Goal: Task Accomplishment & Management: Complete application form

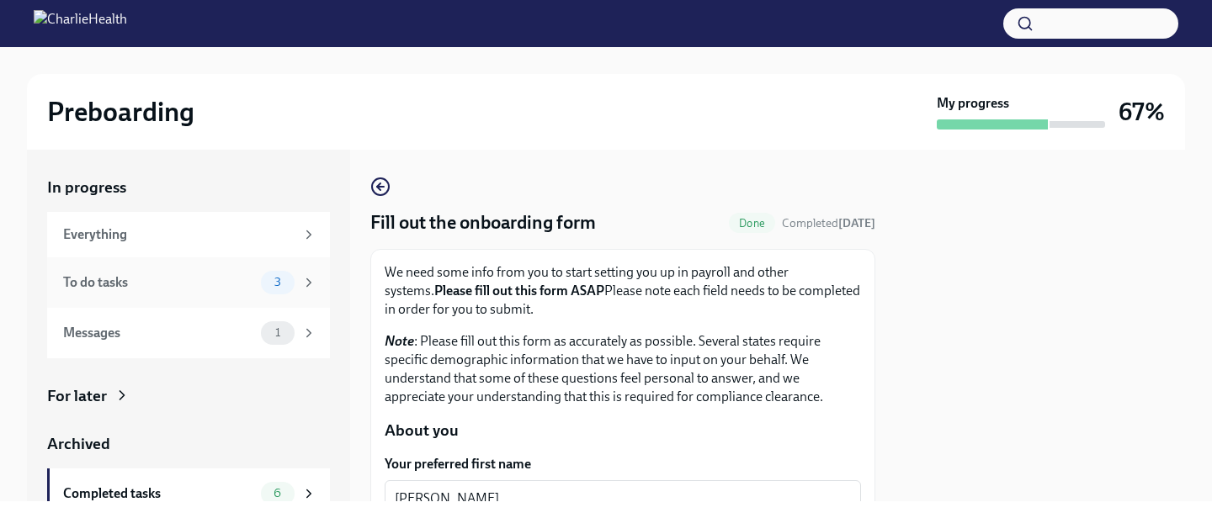
click at [250, 282] on div "To do tasks" at bounding box center [158, 282] width 191 height 19
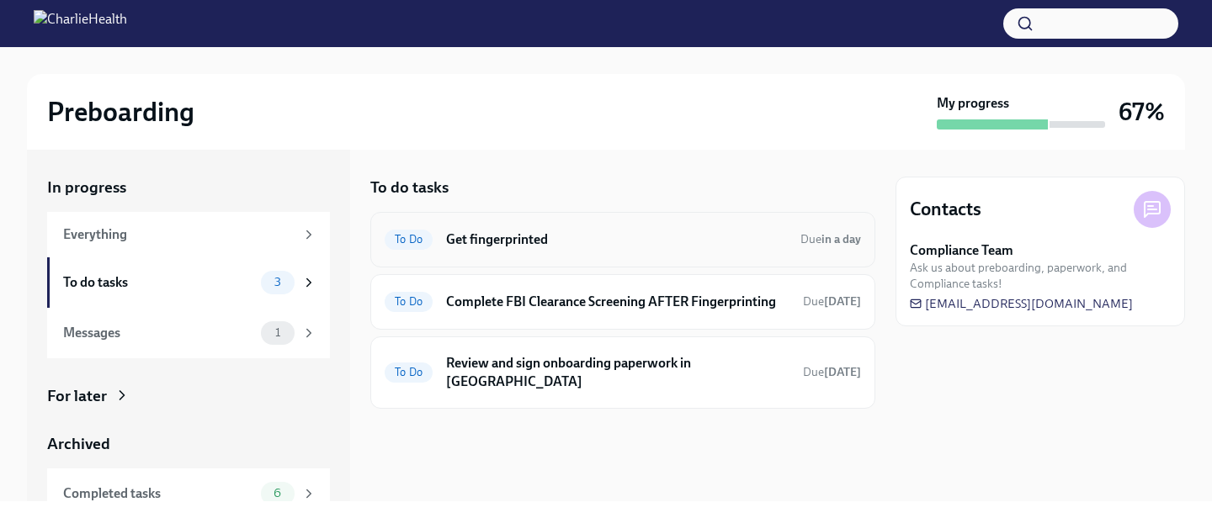
click at [488, 237] on h6 "Get fingerprinted" at bounding box center [616, 240] width 341 height 19
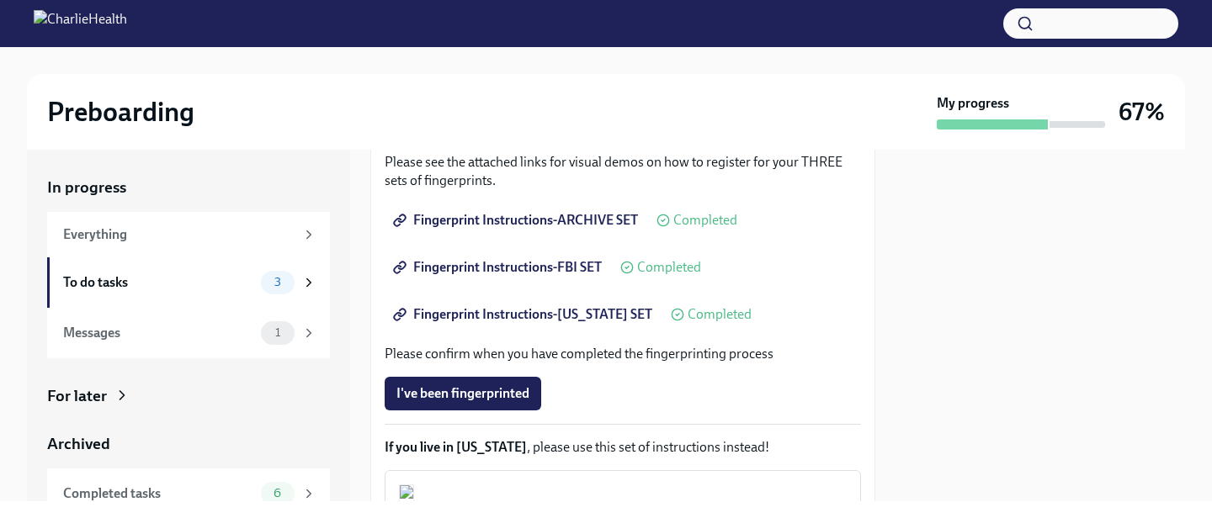
scroll to position [318, 0]
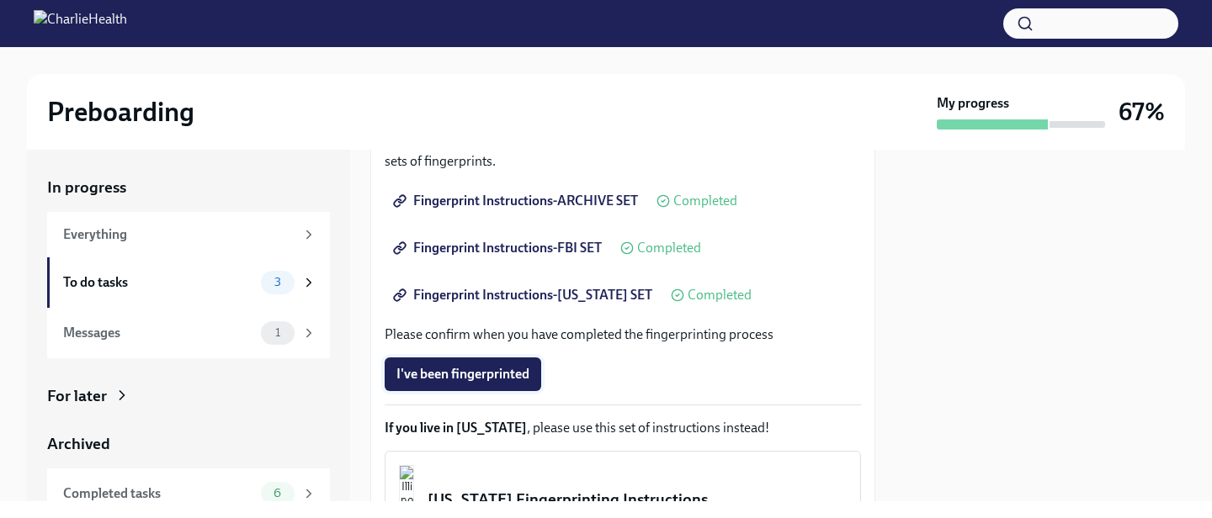
click at [466, 368] on span "I've been fingerprinted" at bounding box center [462, 374] width 133 height 17
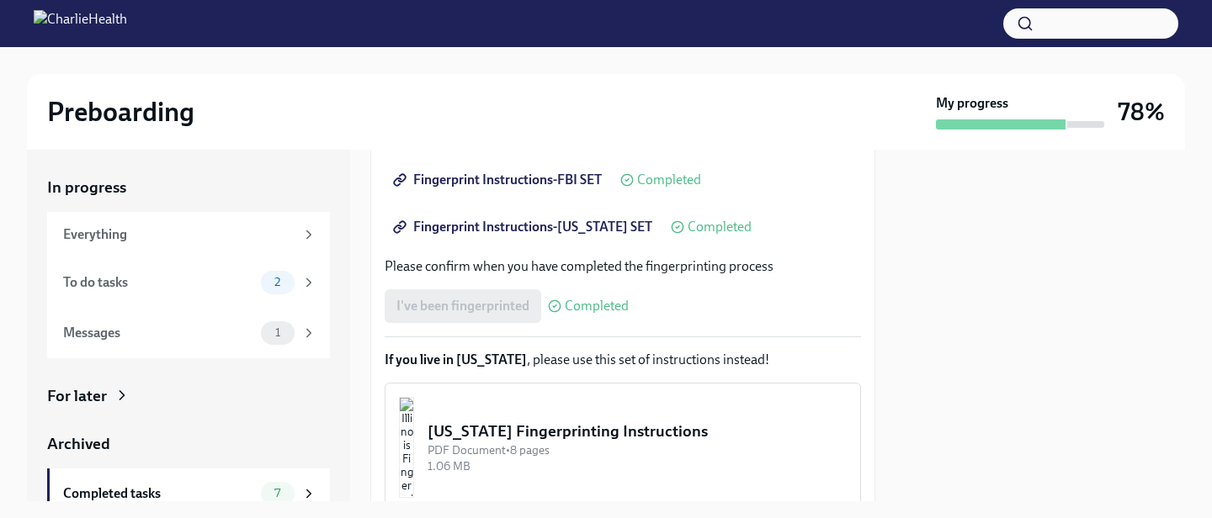
scroll to position [519, 0]
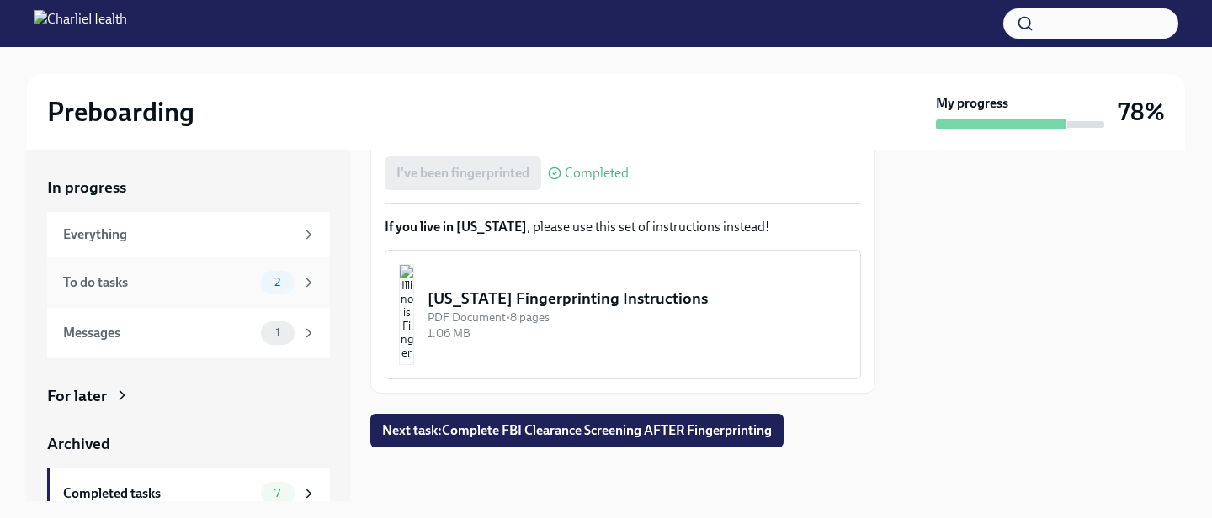
click at [272, 281] on span "2" at bounding box center [277, 282] width 26 height 13
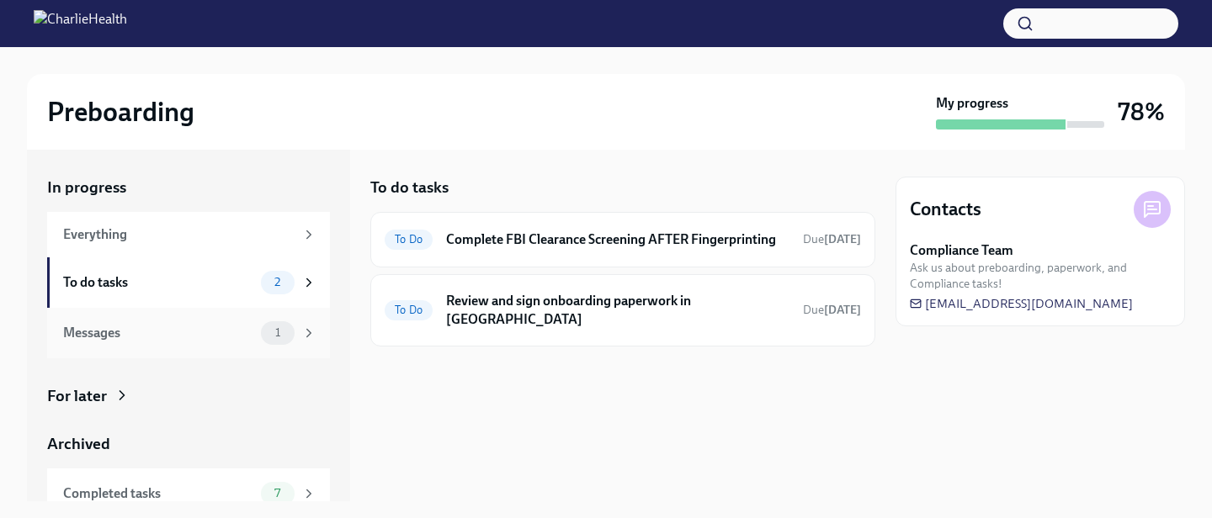
click at [283, 338] on span "1" at bounding box center [277, 332] width 25 height 13
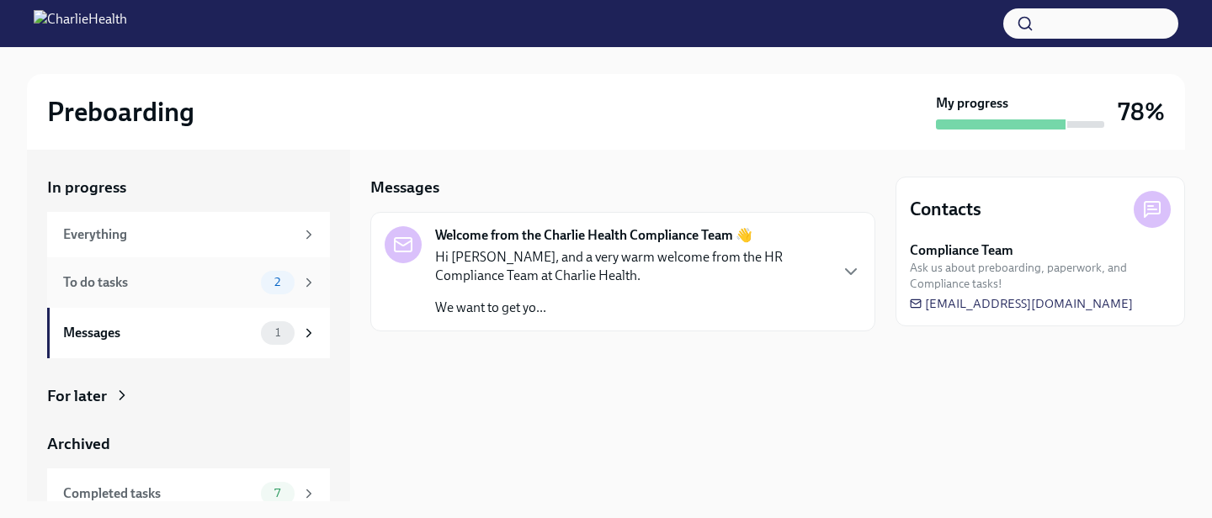
scroll to position [68, 0]
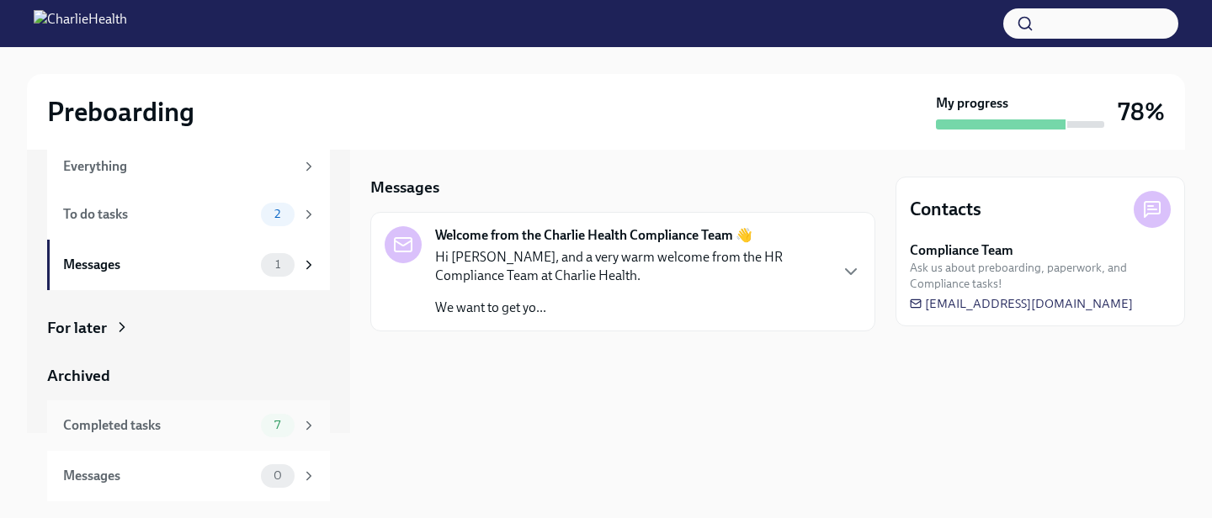
click at [259, 416] on div "Completed tasks 7" at bounding box center [189, 426] width 253 height 24
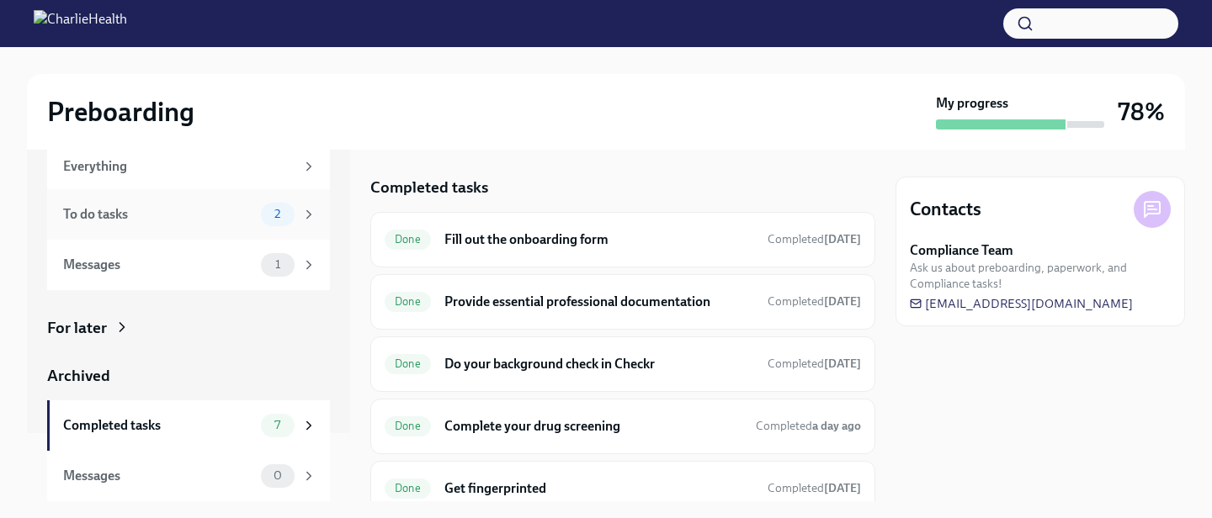
click at [286, 210] on span "2" at bounding box center [277, 214] width 26 height 13
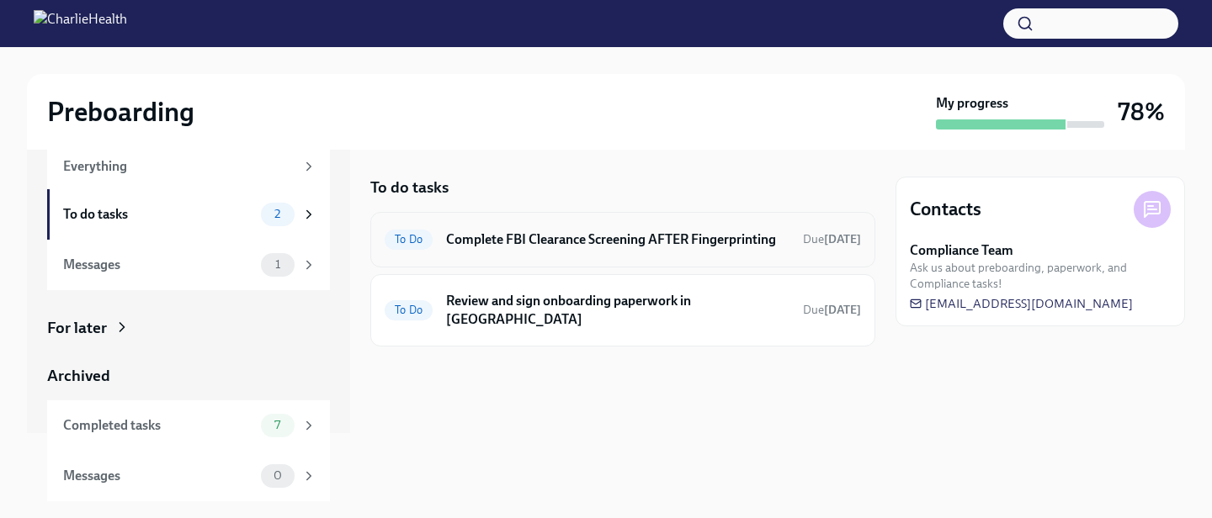
click at [585, 239] on h6 "Complete FBI Clearance Screening AFTER Fingerprinting" at bounding box center [617, 240] width 343 height 19
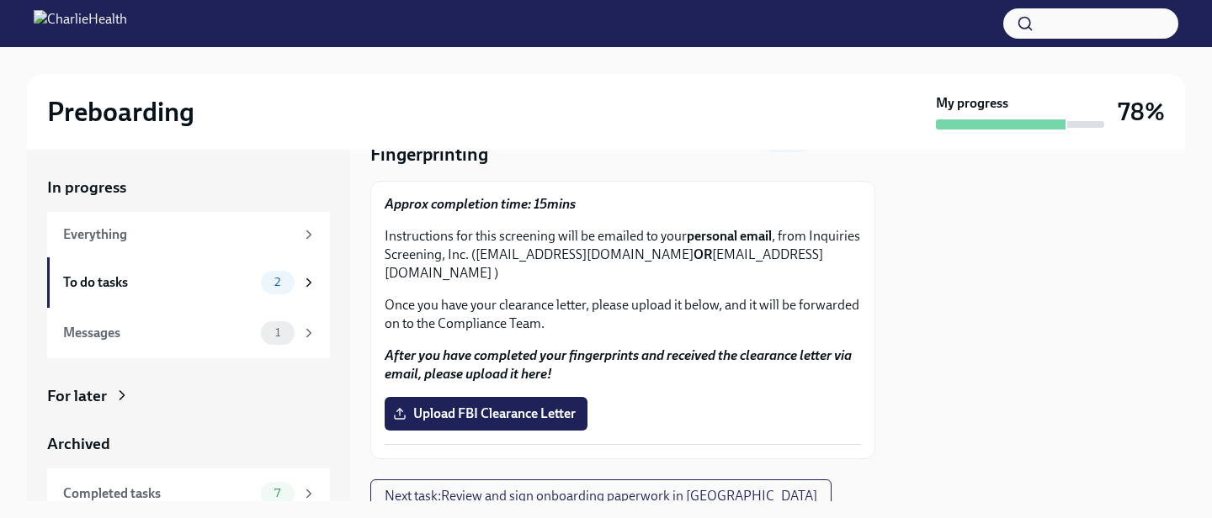
scroll to position [99, 0]
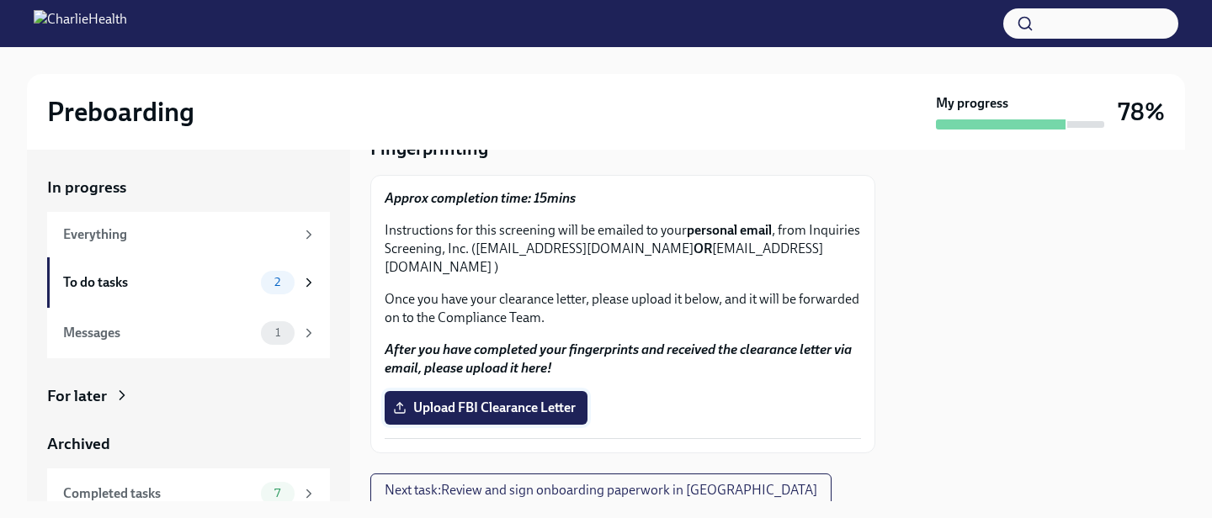
click at [480, 400] on span "Upload FBI Clearance Letter" at bounding box center [485, 408] width 179 height 17
click at [0, 0] on input "Upload FBI Clearance Letter" at bounding box center [0, 0] width 0 height 0
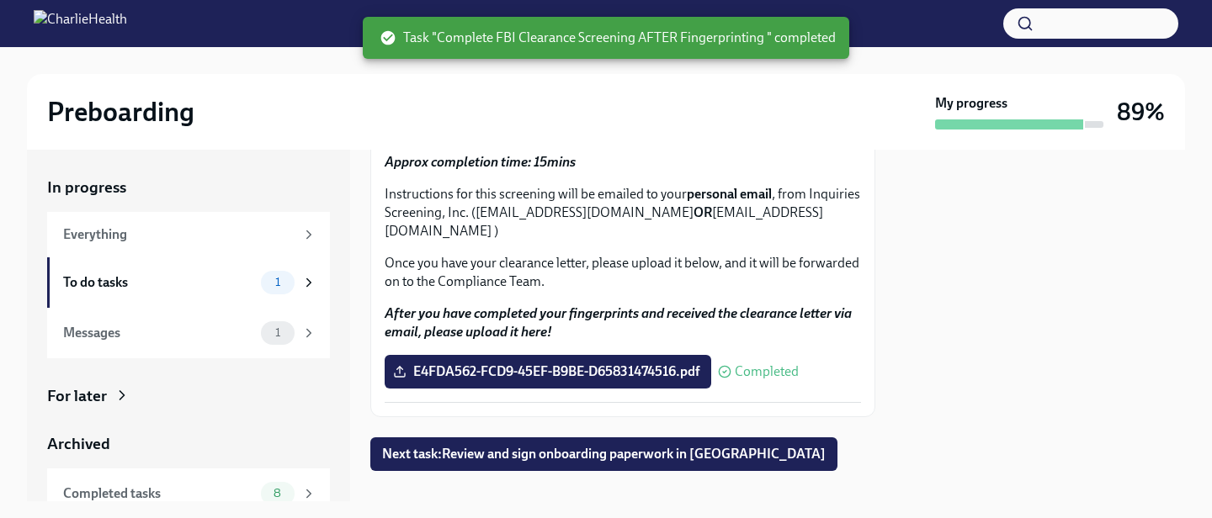
scroll to position [141, 0]
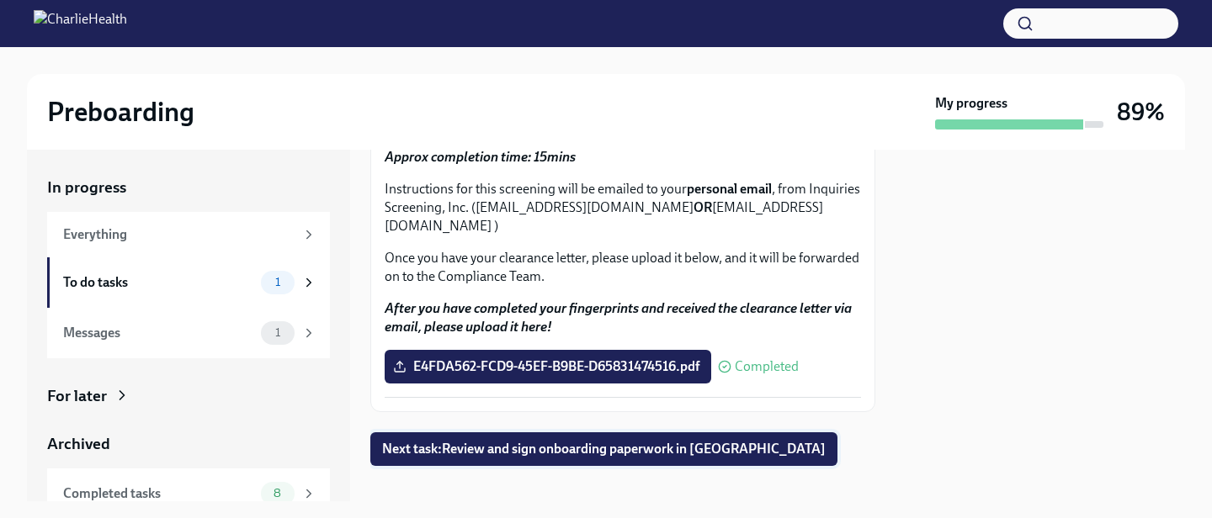
click at [465, 441] on span "Next task : Review and sign onboarding paperwork in [GEOGRAPHIC_DATA]" at bounding box center [603, 449] width 443 height 17
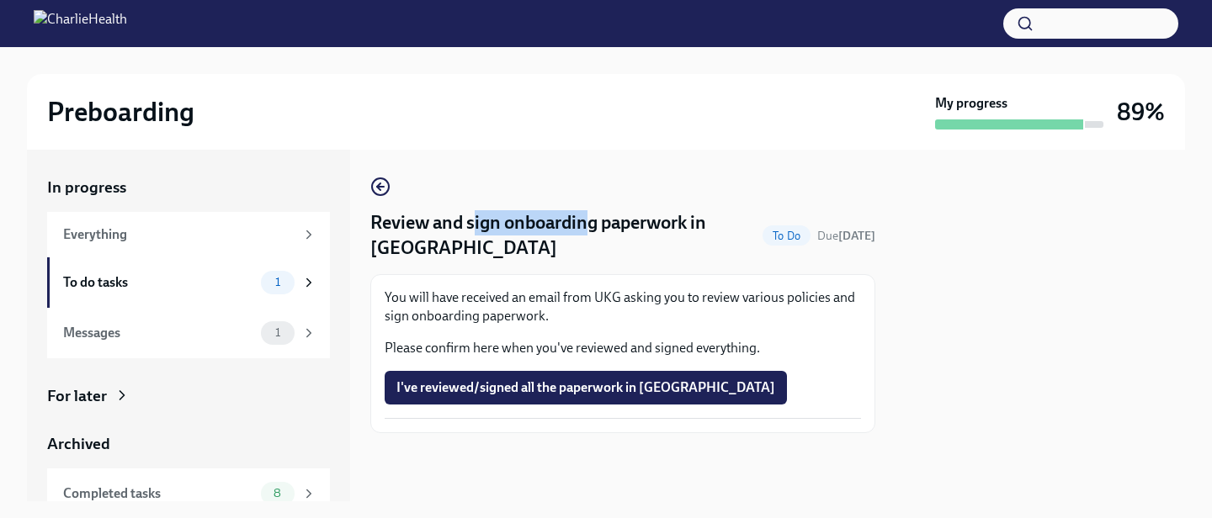
drag, startPoint x: 474, startPoint y: 223, endPoint x: 591, endPoint y: 227, distance: 117.9
click at [589, 226] on h4 "Review and sign onboarding paperwork in [GEOGRAPHIC_DATA]" at bounding box center [562, 235] width 385 height 50
click at [611, 227] on h4 "Review and sign onboarding paperwork in [GEOGRAPHIC_DATA]" at bounding box center [562, 235] width 385 height 50
drag, startPoint x: 372, startPoint y: 246, endPoint x: 401, endPoint y: 247, distance: 29.5
click at [401, 247] on h4 "Review and sign onboarding paperwork in [GEOGRAPHIC_DATA]" at bounding box center [562, 235] width 385 height 50
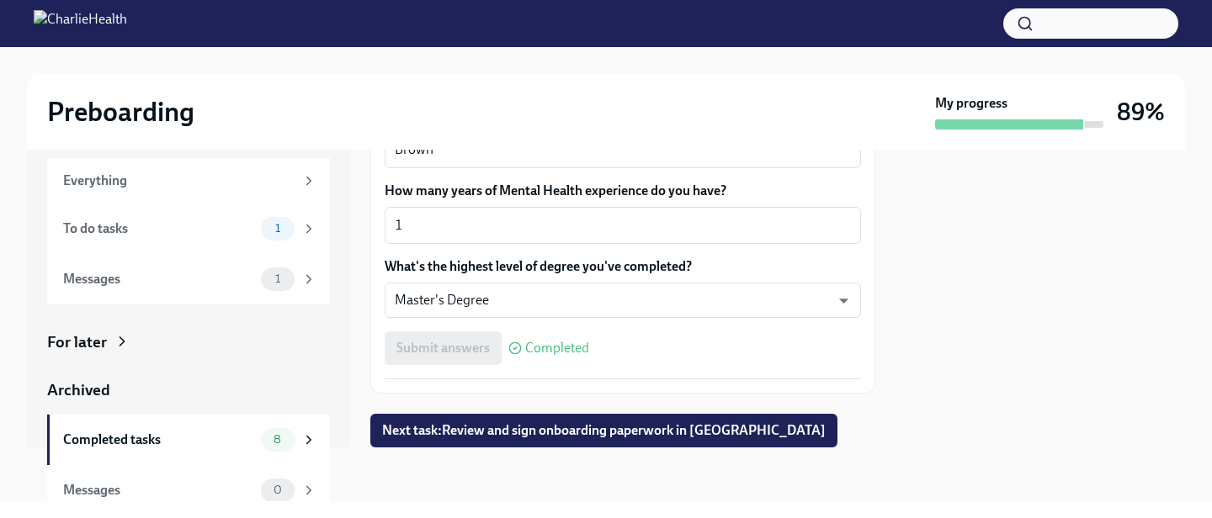
scroll to position [68, 0]
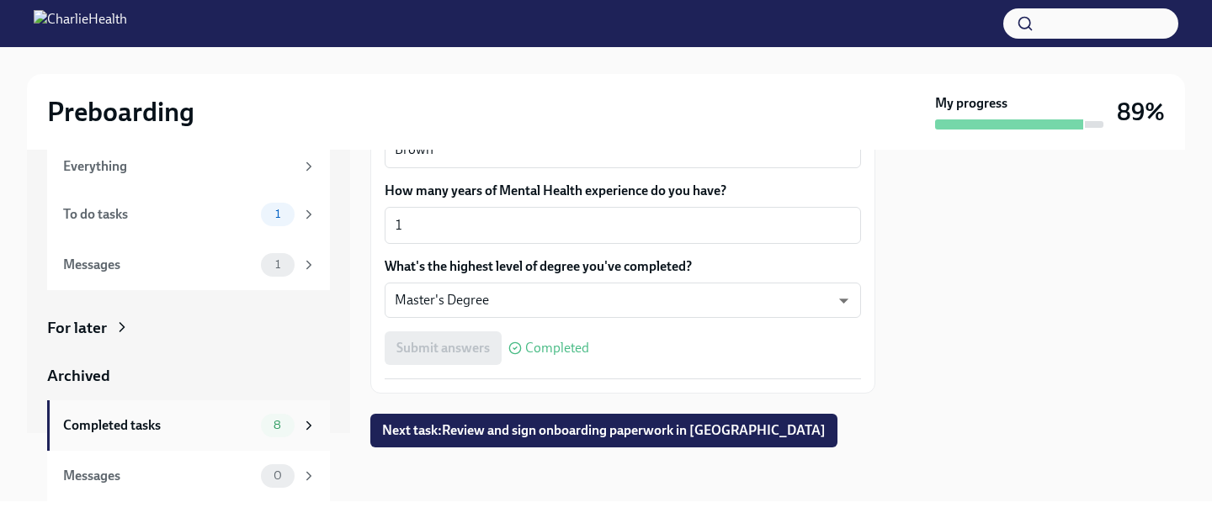
click at [271, 417] on div "8" at bounding box center [278, 426] width 34 height 24
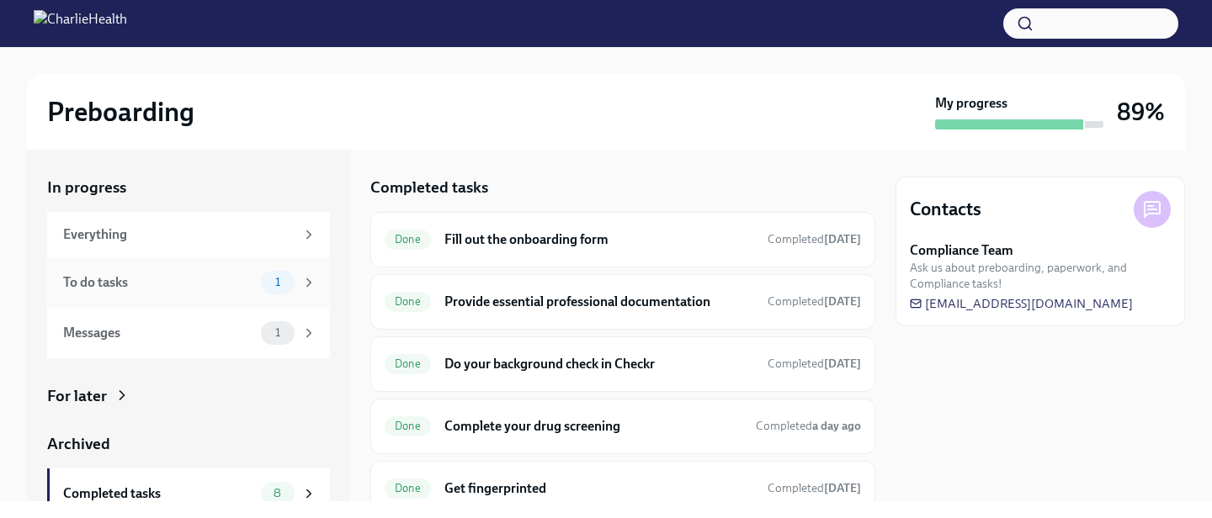
click at [255, 284] on div "To do tasks 1" at bounding box center [189, 283] width 253 height 24
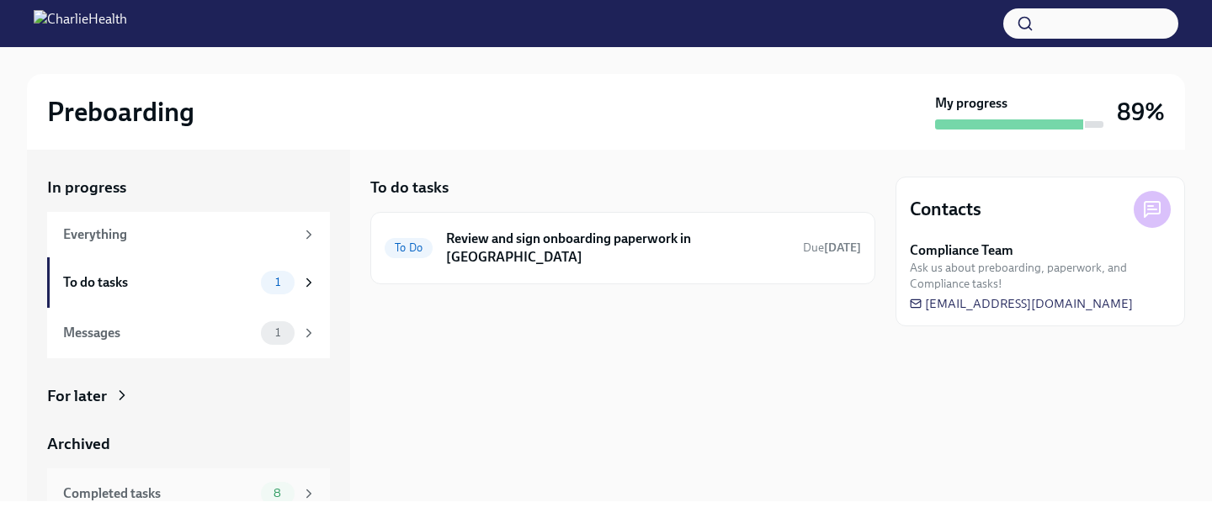
click at [194, 483] on div "Completed tasks 8" at bounding box center [189, 494] width 253 height 24
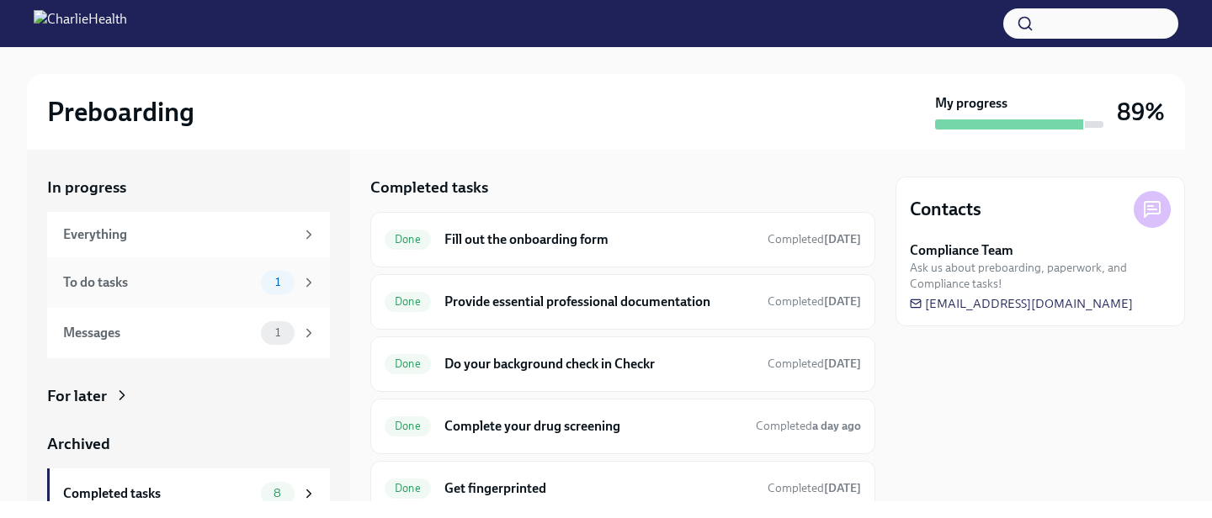
click at [266, 287] on span "1" at bounding box center [277, 282] width 25 height 13
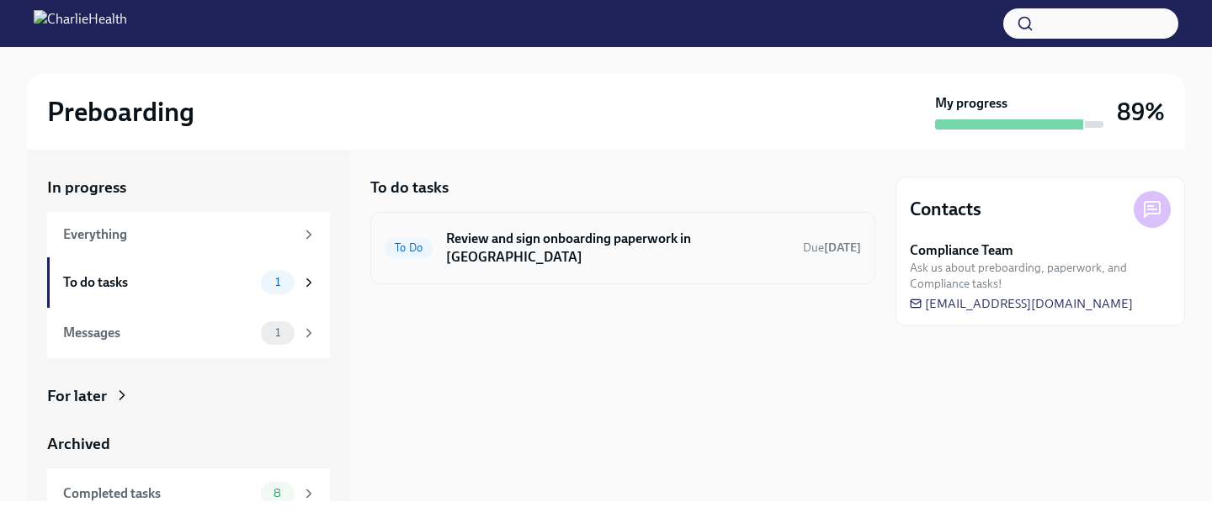
click at [520, 233] on h6 "Review and sign onboarding paperwork in [GEOGRAPHIC_DATA]" at bounding box center [617, 248] width 343 height 37
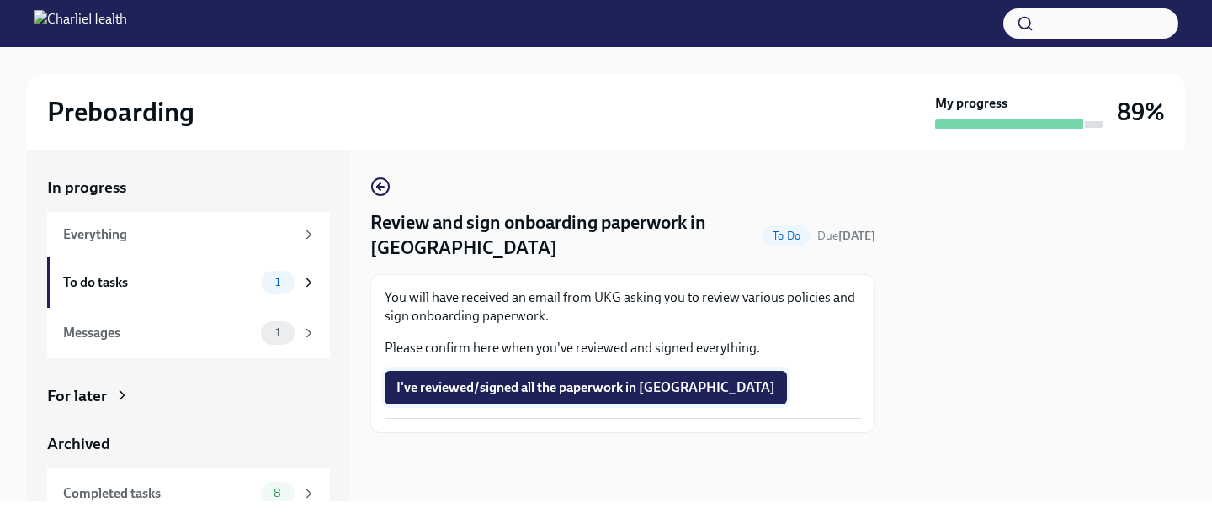
click at [459, 388] on span "I've reviewed/signed all the paperwork in [GEOGRAPHIC_DATA]" at bounding box center [585, 387] width 379 height 17
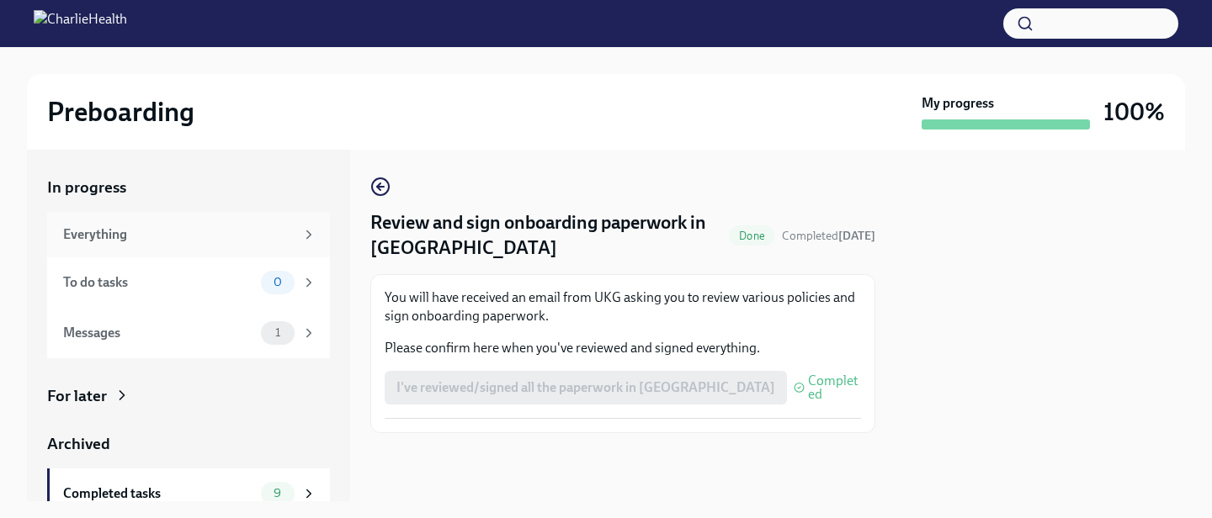
click at [261, 240] on div "Everything" at bounding box center [178, 234] width 231 height 19
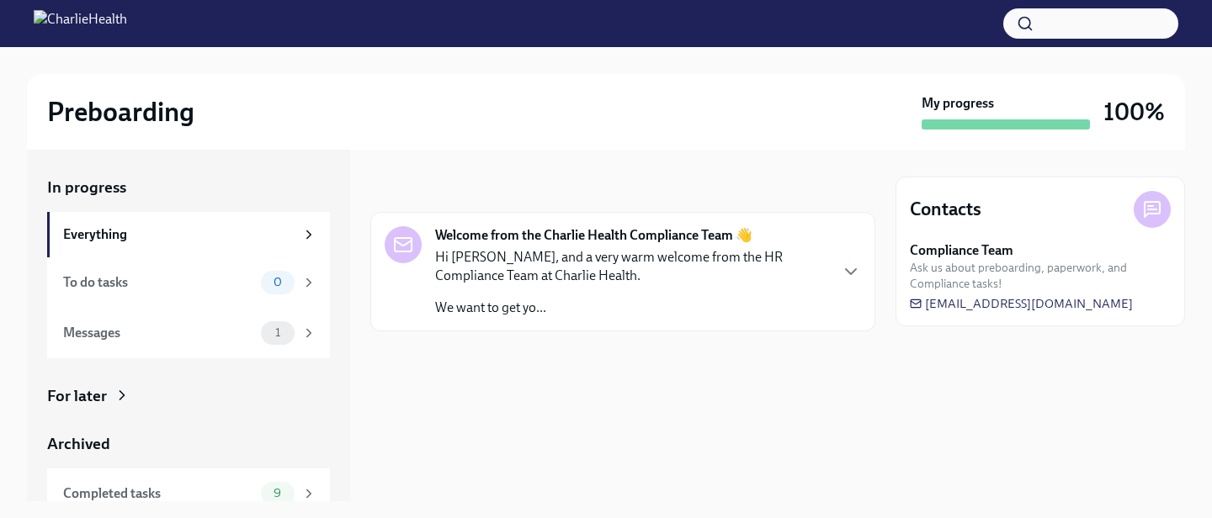
click at [448, 305] on p "We want to get yo..." at bounding box center [631, 308] width 392 height 19
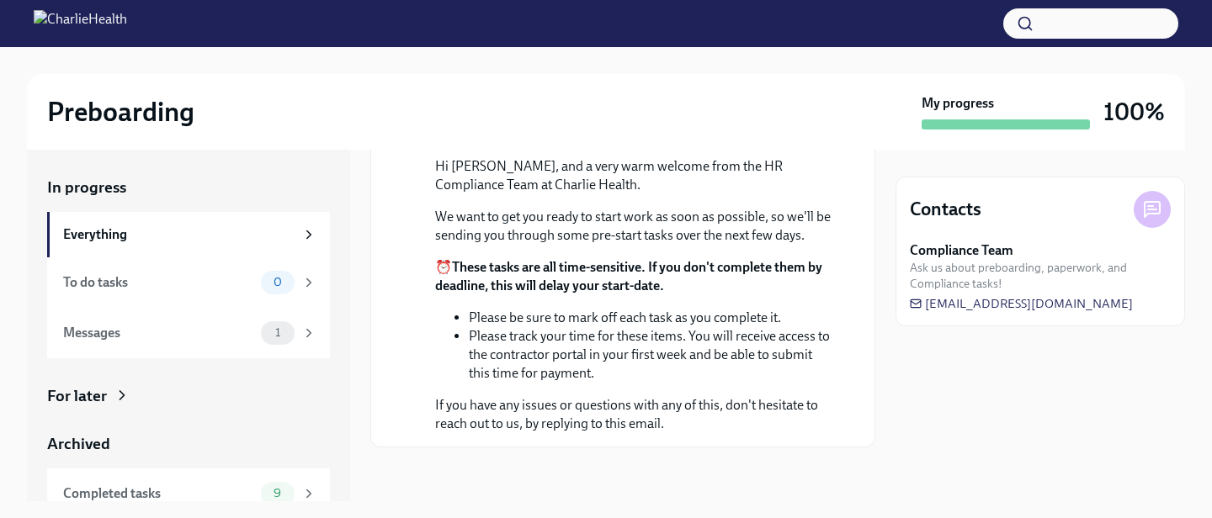
scroll to position [192, 0]
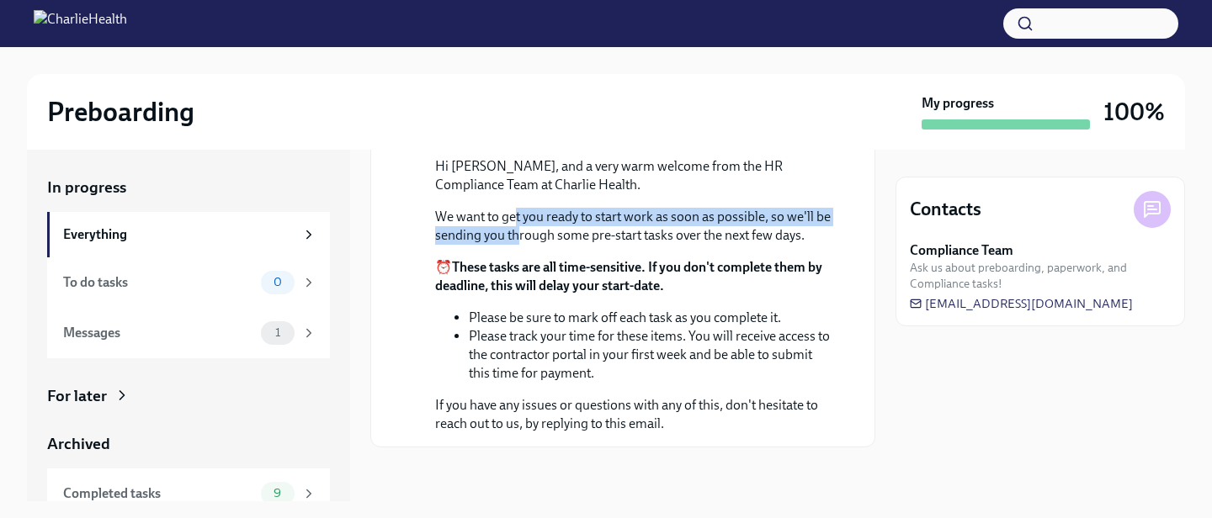
drag, startPoint x: 515, startPoint y: 308, endPoint x: 515, endPoint y: 324, distance: 16.0
click at [515, 245] on p "We want to get you ready to start work as soon as possible, so we'll be sending…" at bounding box center [634, 226] width 399 height 37
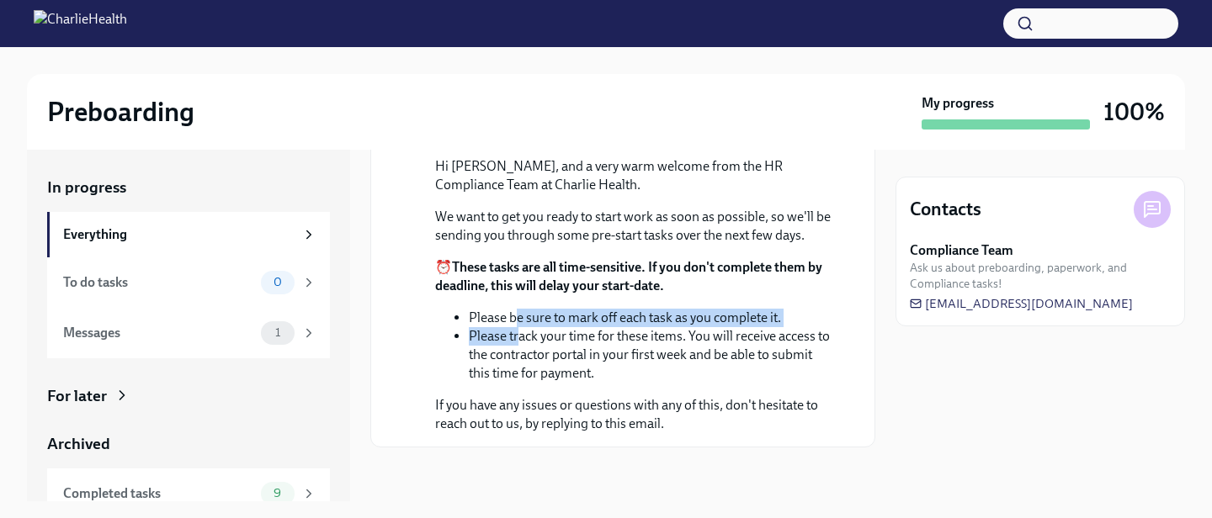
drag, startPoint x: 519, startPoint y: 339, endPoint x: 519, endPoint y: 358, distance: 18.5
click at [519, 357] on ul "Please be sure to mark off each task as you complete it. Please track your time…" at bounding box center [634, 346] width 399 height 74
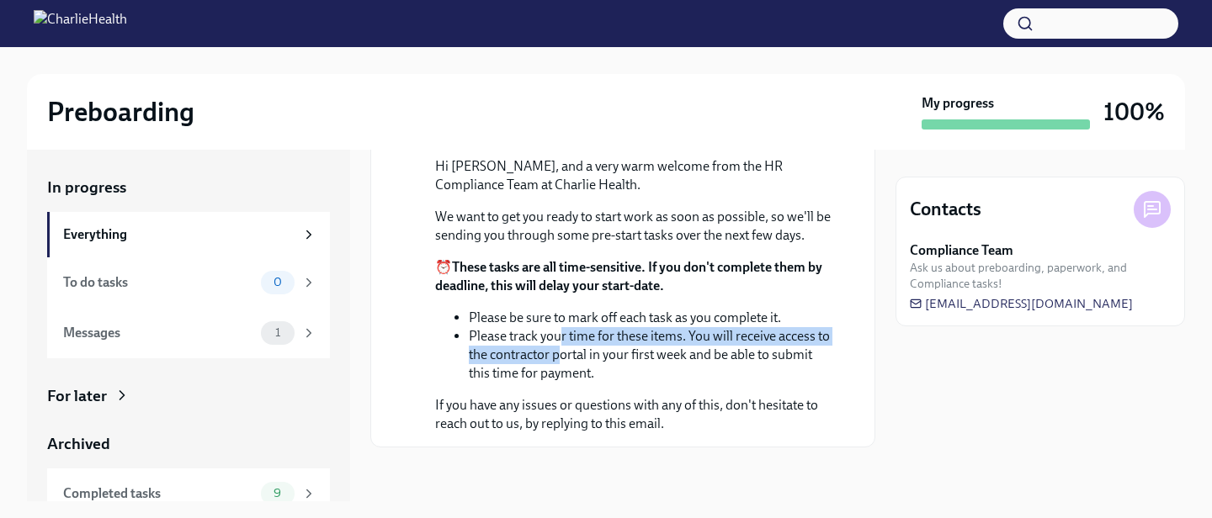
drag, startPoint x: 559, startPoint y: 351, endPoint x: 558, endPoint y: 372, distance: 21.1
click at [558, 370] on li "Please track your time for these items. You will receive access to the contract…" at bounding box center [651, 355] width 365 height 56
click at [563, 379] on li "Please track your time for these items. You will receive access to the contract…" at bounding box center [651, 355] width 365 height 56
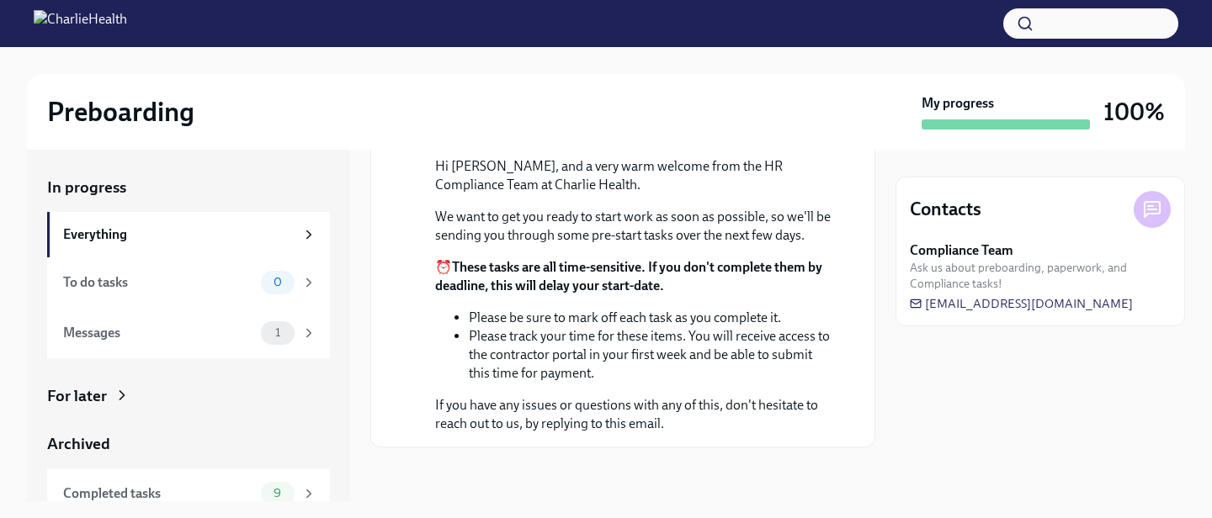
scroll to position [276, 0]
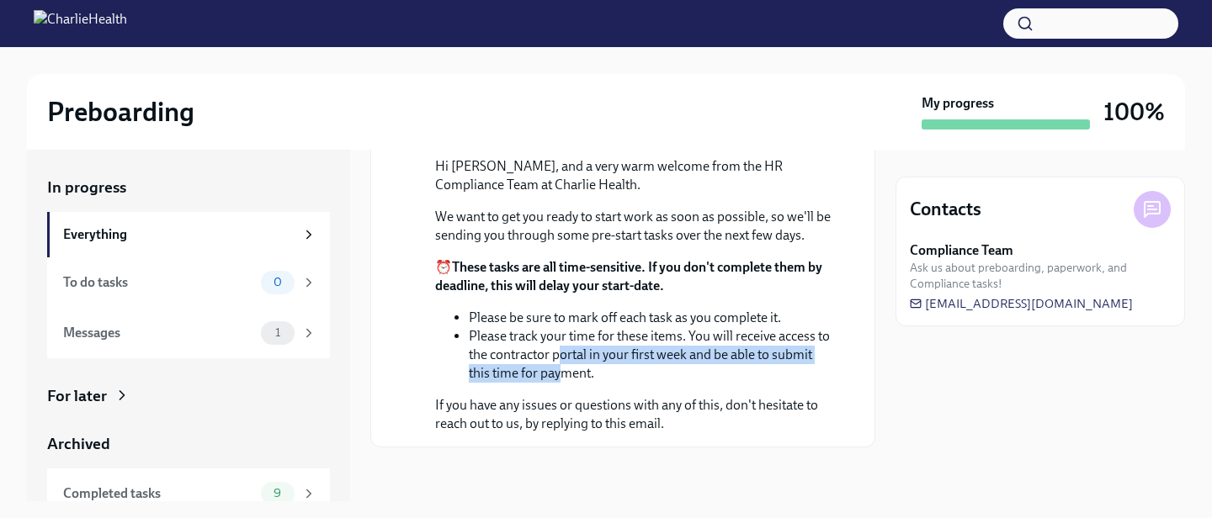
drag, startPoint x: 563, startPoint y: 354, endPoint x: 560, endPoint y: 369, distance: 15.4
click at [561, 369] on li "Please track your time for these items. You will receive access to the contract…" at bounding box center [651, 355] width 365 height 56
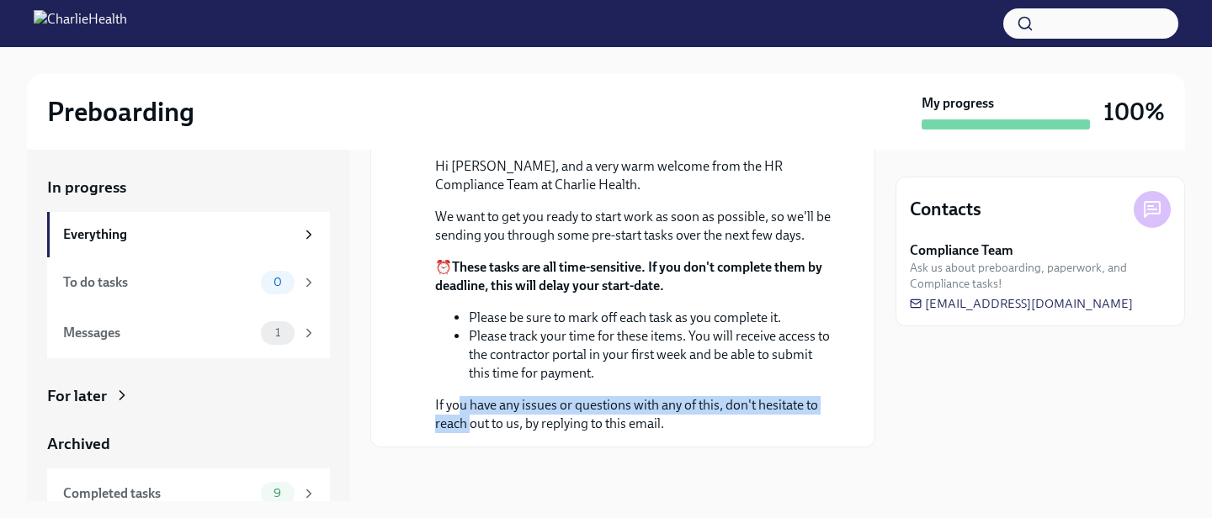
drag, startPoint x: 461, startPoint y: 406, endPoint x: 469, endPoint y: 424, distance: 20.3
click at [469, 423] on p "If you have any issues or questions with any of this, don't hesitate to reach o…" at bounding box center [634, 414] width 399 height 37
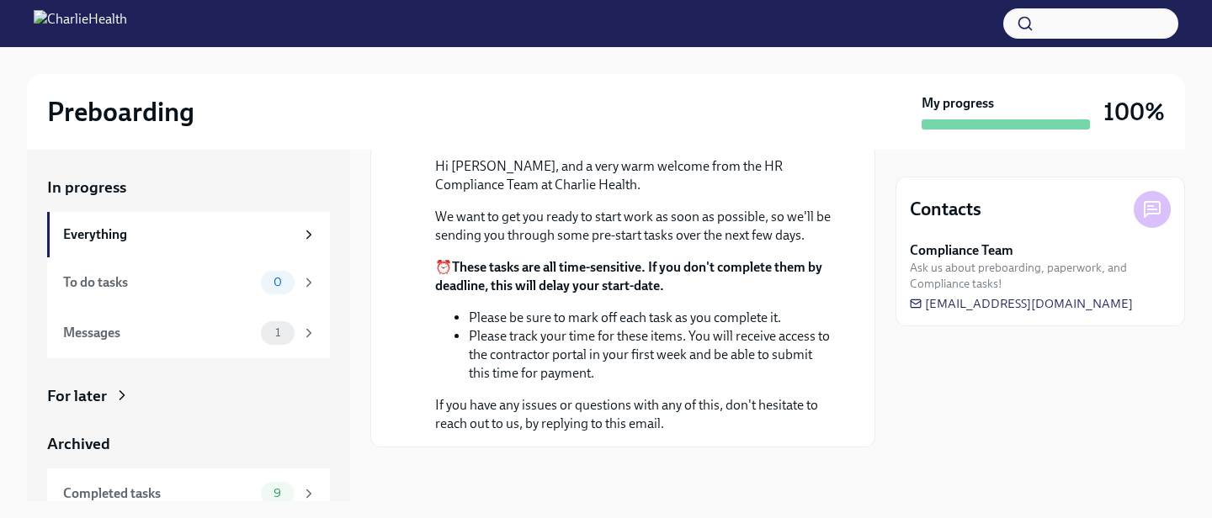
click at [496, 422] on p "If you have any issues or questions with any of this, don't hesitate to reach o…" at bounding box center [634, 414] width 399 height 37
click at [882, 211] on div "In progress Everything To do tasks 0 Messages 1 For later Archived Completed ta…" at bounding box center [606, 326] width 1158 height 352
click at [238, 276] on div "To do tasks" at bounding box center [158, 282] width 191 height 19
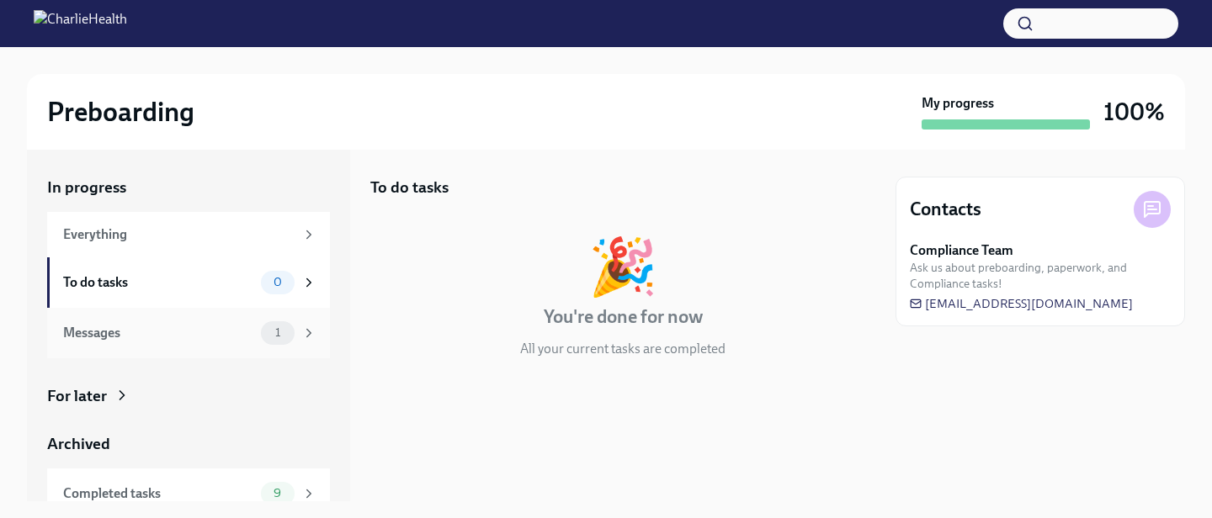
click at [237, 333] on div "Messages" at bounding box center [158, 333] width 191 height 19
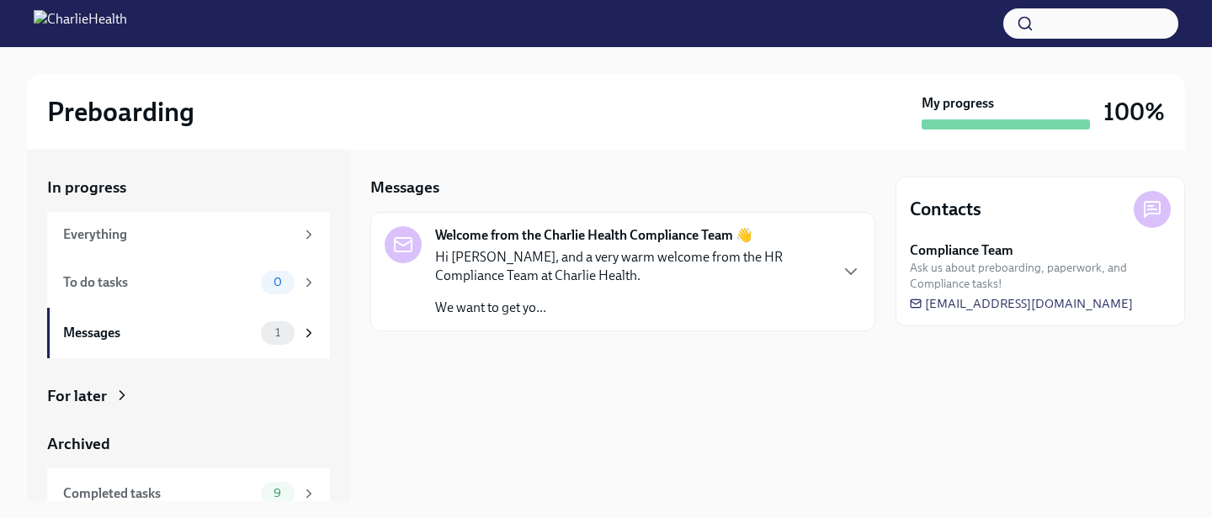
click at [107, 396] on div "For later" at bounding box center [188, 396] width 283 height 22
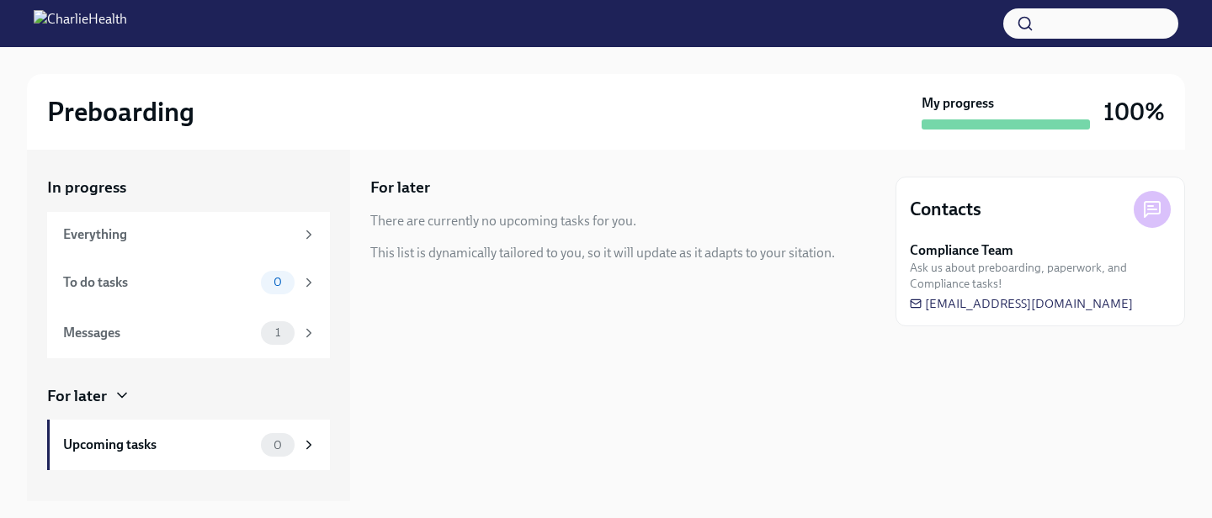
click at [116, 402] on icon at bounding box center [122, 395] width 17 height 17
